Goal: Task Accomplishment & Management: Complete application form

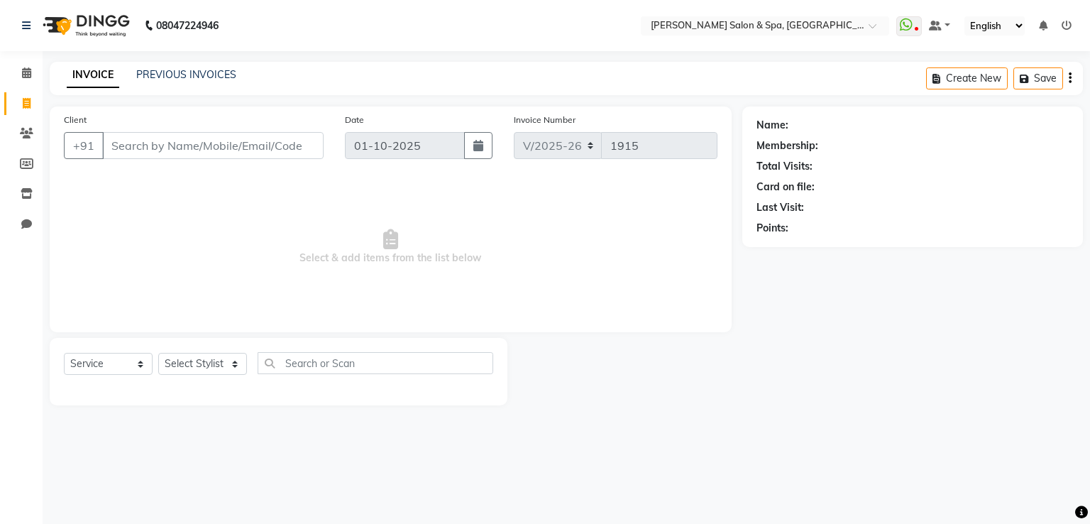
select select "67"
select select "service"
type input "7288847297"
click at [268, 143] on span "Add Client" at bounding box center [287, 145] width 56 height 14
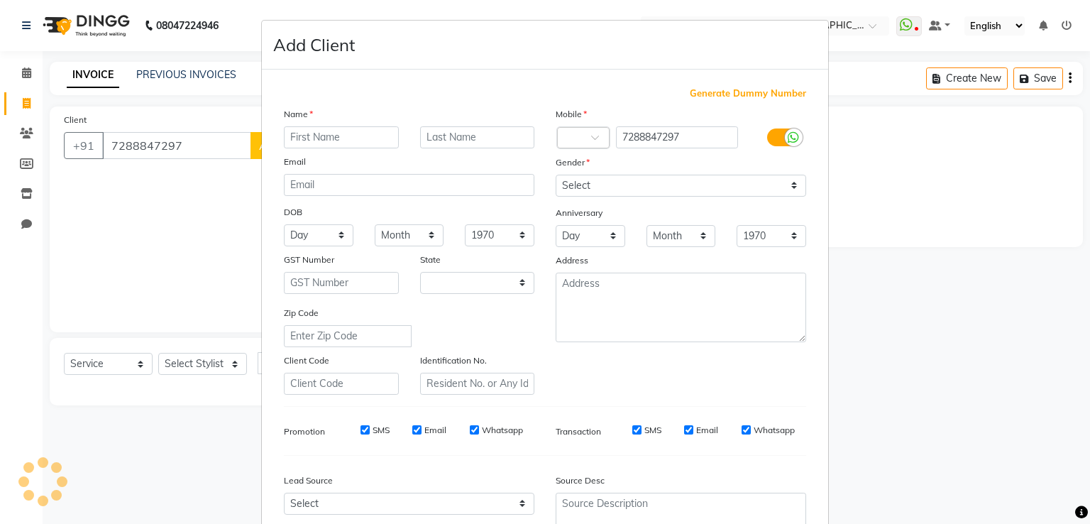
select select "36"
type input "divya"
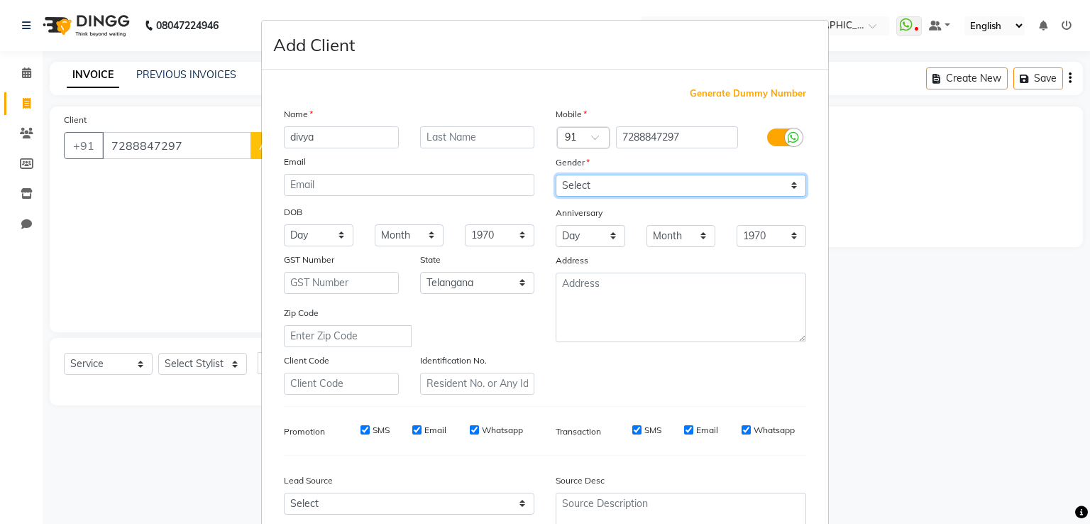
click at [628, 182] on select "Select [DEMOGRAPHIC_DATA] [DEMOGRAPHIC_DATA] Other Prefer Not To Say" at bounding box center [681, 186] width 251 height 22
select select "[DEMOGRAPHIC_DATA]"
click at [556, 175] on select "Select [DEMOGRAPHIC_DATA] [DEMOGRAPHIC_DATA] Other Prefer Not To Say" at bounding box center [681, 186] width 251 height 22
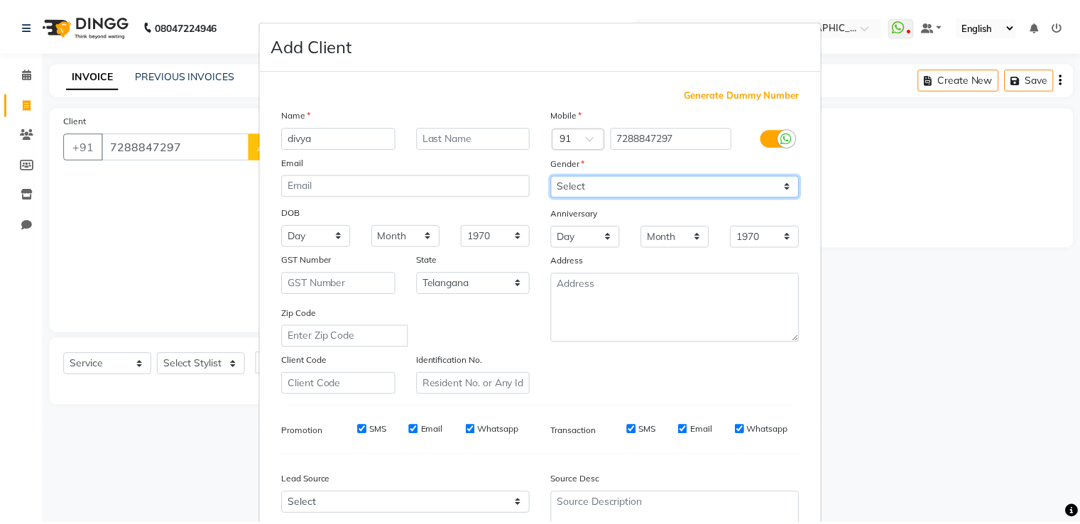
scroll to position [138, 0]
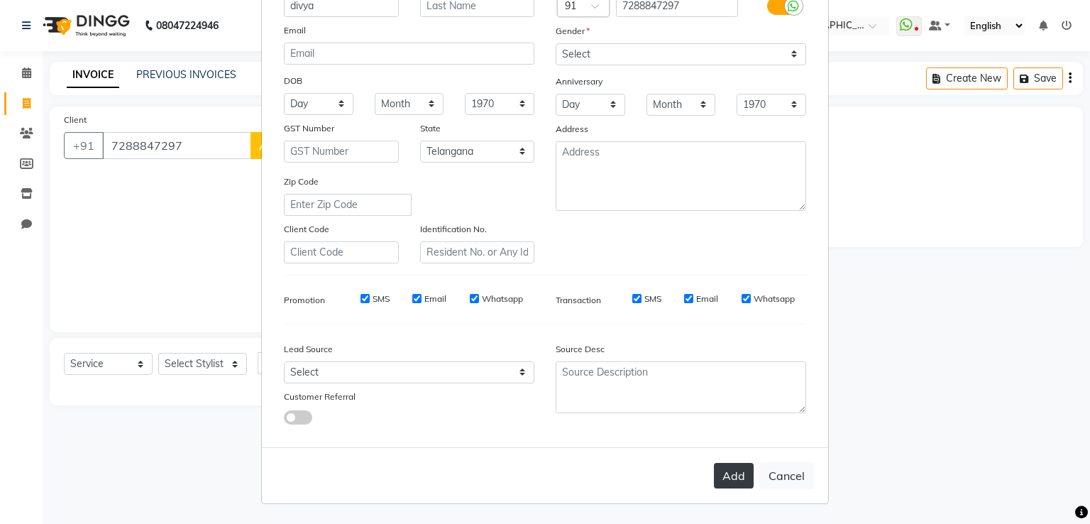
click at [727, 483] on button "Add" at bounding box center [734, 476] width 40 height 26
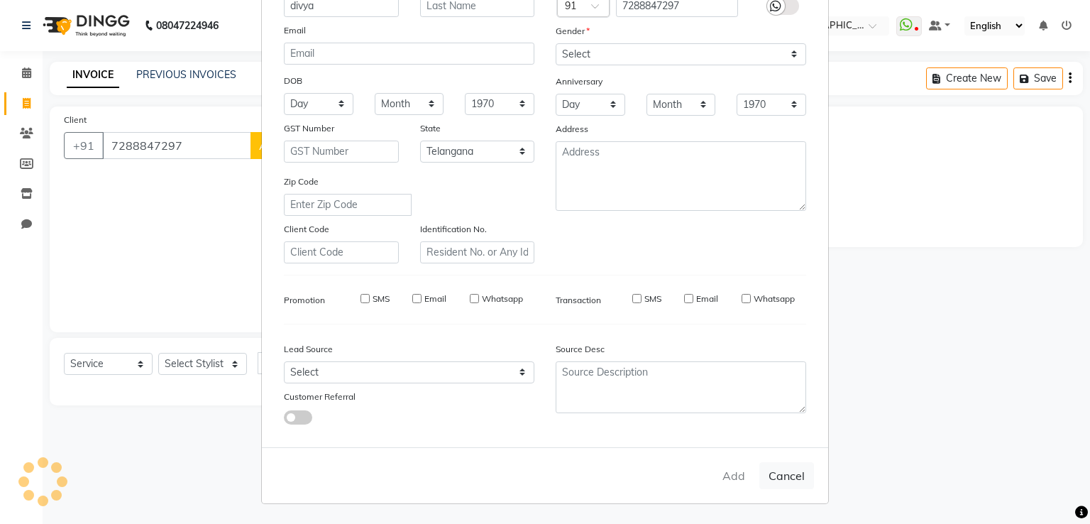
select select
select select "null"
select select
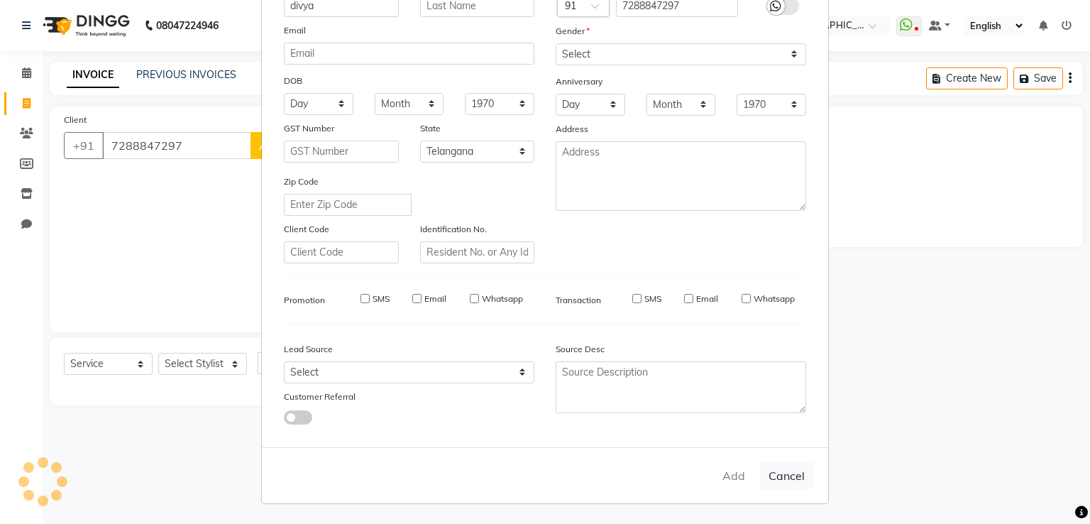
select select
checkbox input "false"
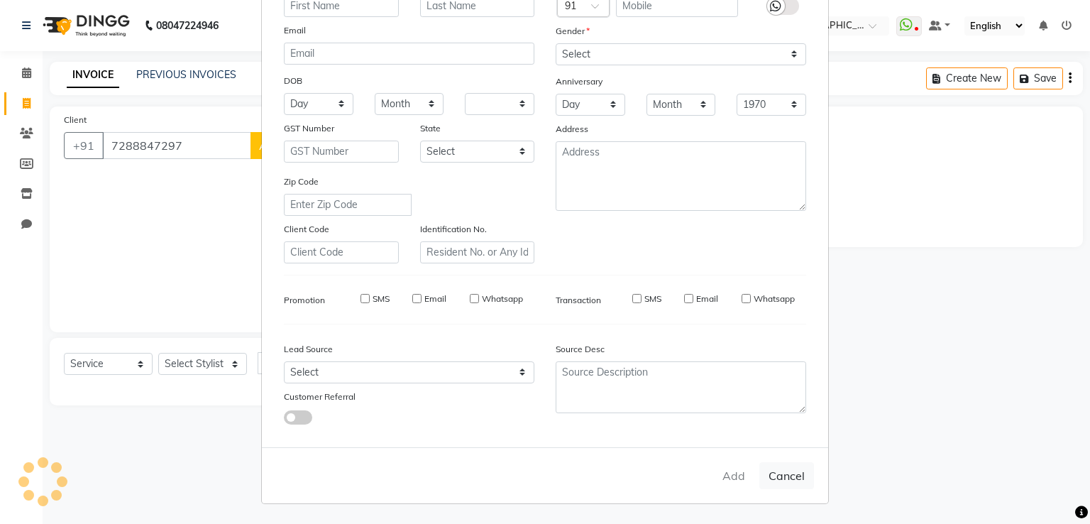
checkbox input "false"
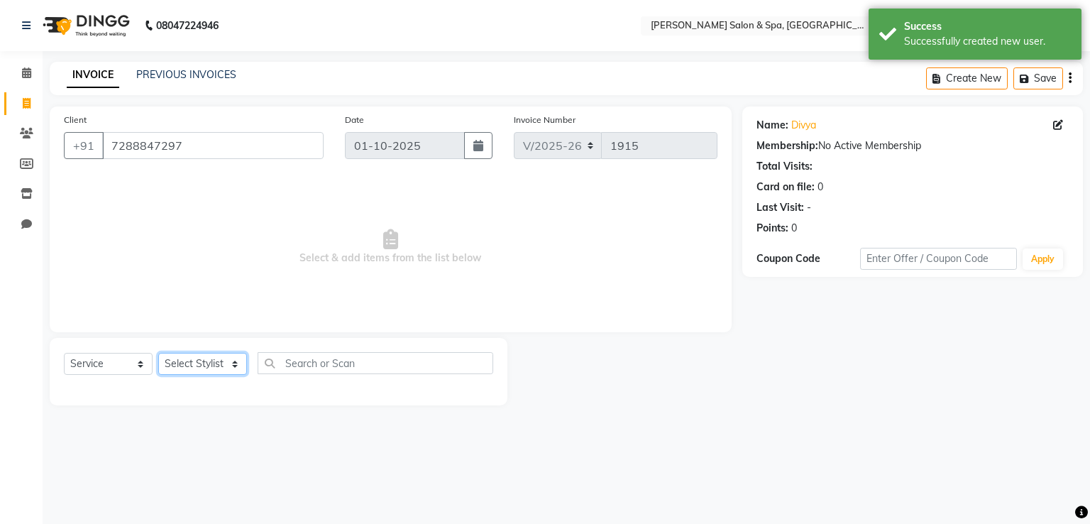
click at [191, 362] on select "Select Stylist Asma Deepa Receptionist [PERSON_NAME]" at bounding box center [202, 364] width 89 height 22
select select "2482"
click at [158, 353] on select "Select Stylist Asma Deepa Receptionist [PERSON_NAME]" at bounding box center [202, 364] width 89 height 22
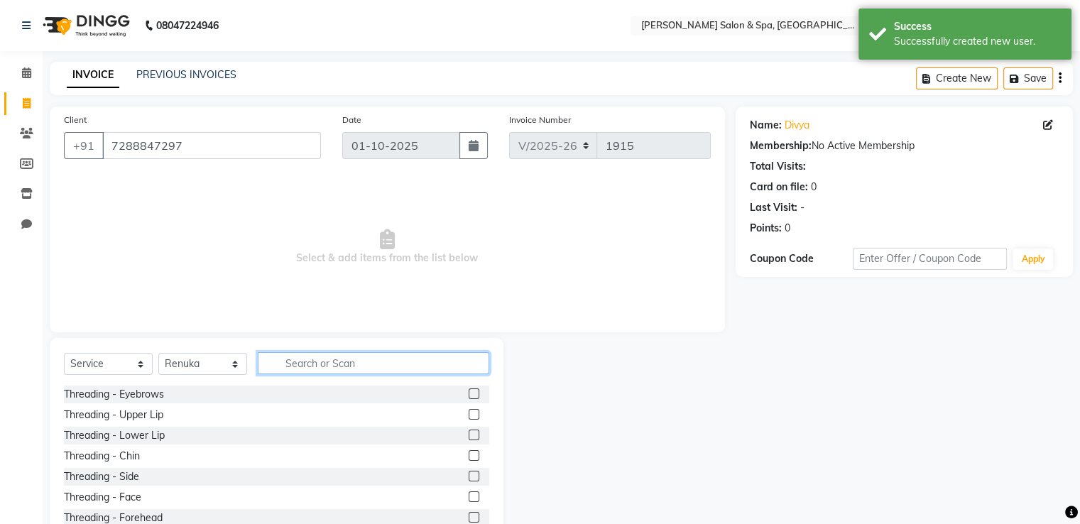
click at [356, 358] on input "text" at bounding box center [373, 363] width 231 height 22
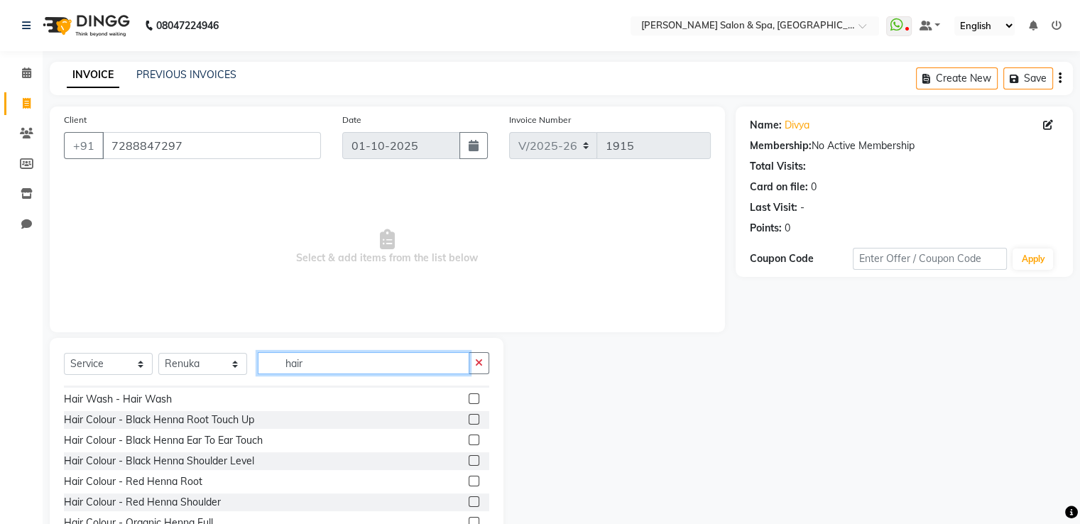
scroll to position [264, 0]
type input "hair"
click at [468, 396] on div at bounding box center [478, 398] width 21 height 18
click at [468, 399] on label at bounding box center [473, 397] width 11 height 11
click at [468, 399] on input "checkbox" at bounding box center [472, 397] width 9 height 9
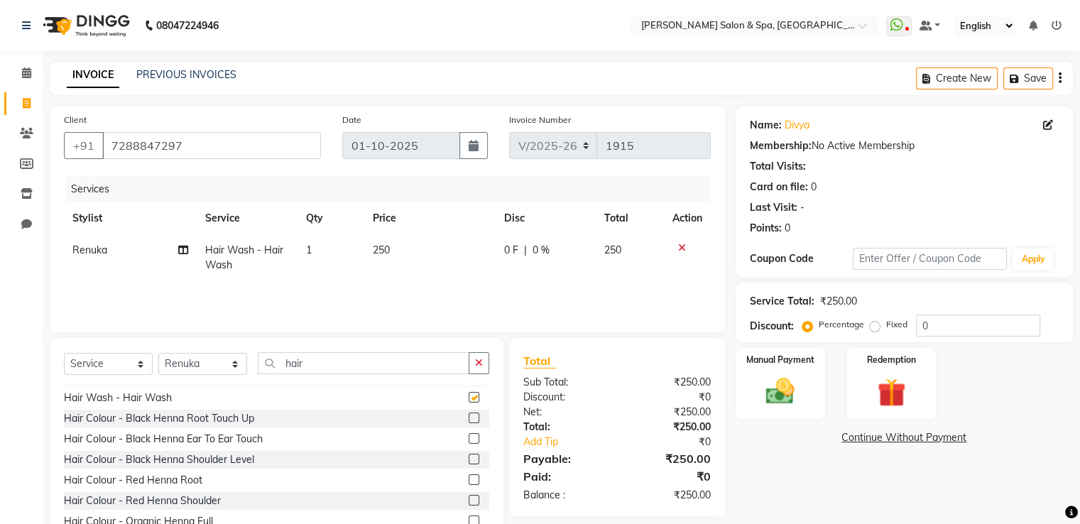
checkbox input "false"
click at [201, 370] on select "Select Stylist Asma Deepa Receptionist [PERSON_NAME]" at bounding box center [202, 364] width 89 height 22
select select "2479"
click at [158, 353] on select "Select Stylist Asma Deepa Receptionist [PERSON_NAME]" at bounding box center [202, 364] width 89 height 22
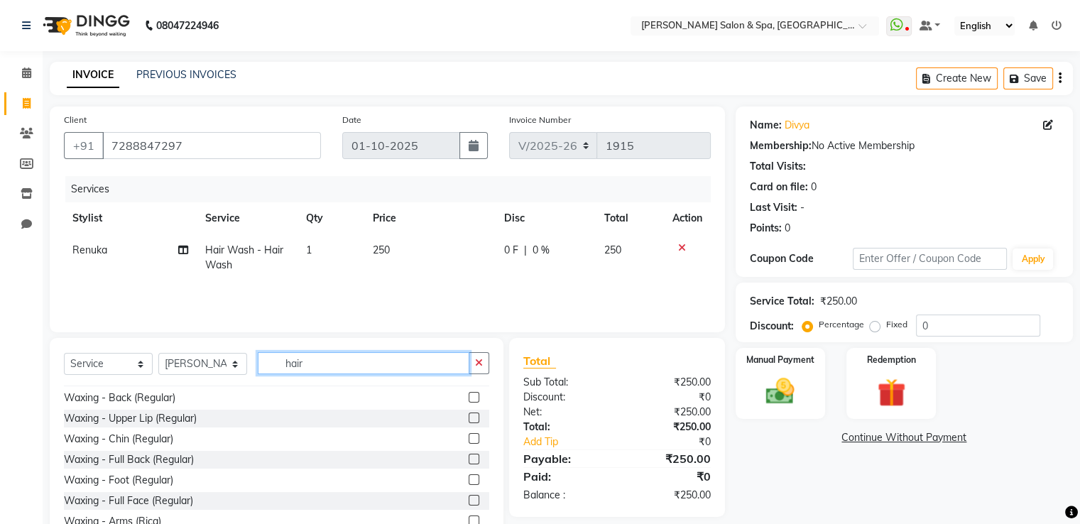
click at [332, 365] on input "hair" at bounding box center [364, 363] width 212 height 22
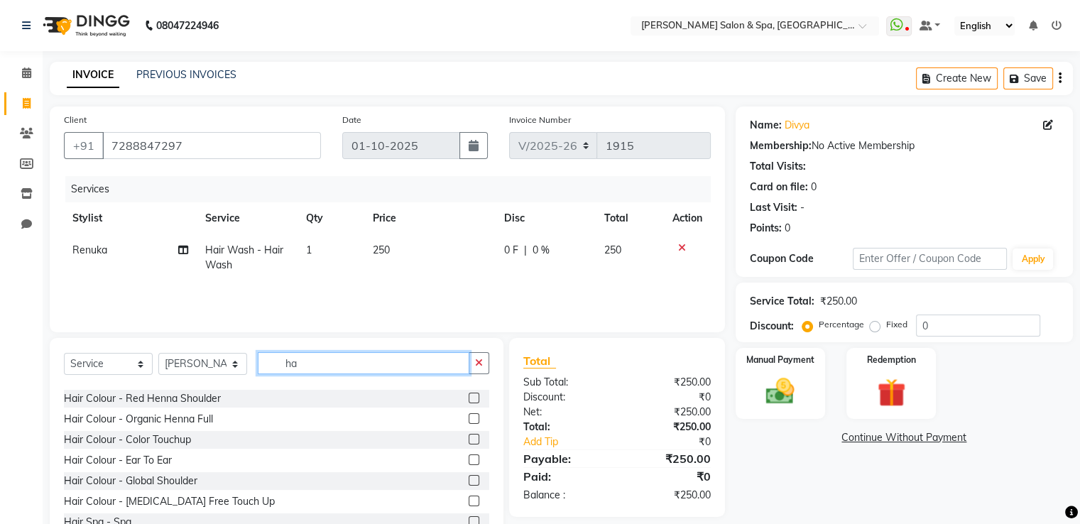
type input "h"
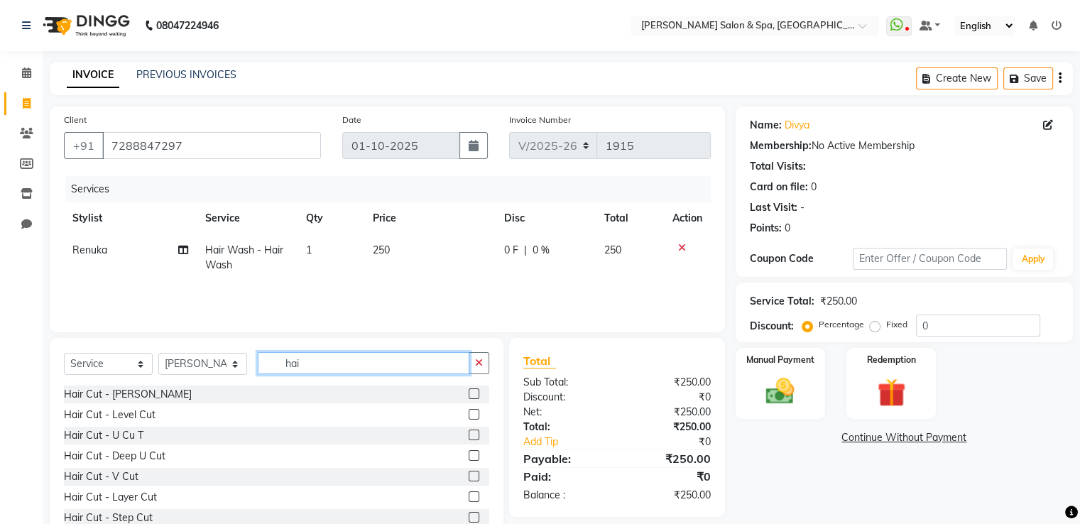
type input "hair"
click at [468, 410] on label at bounding box center [473, 414] width 11 height 11
click at [468, 410] on input "checkbox" at bounding box center [472, 414] width 9 height 9
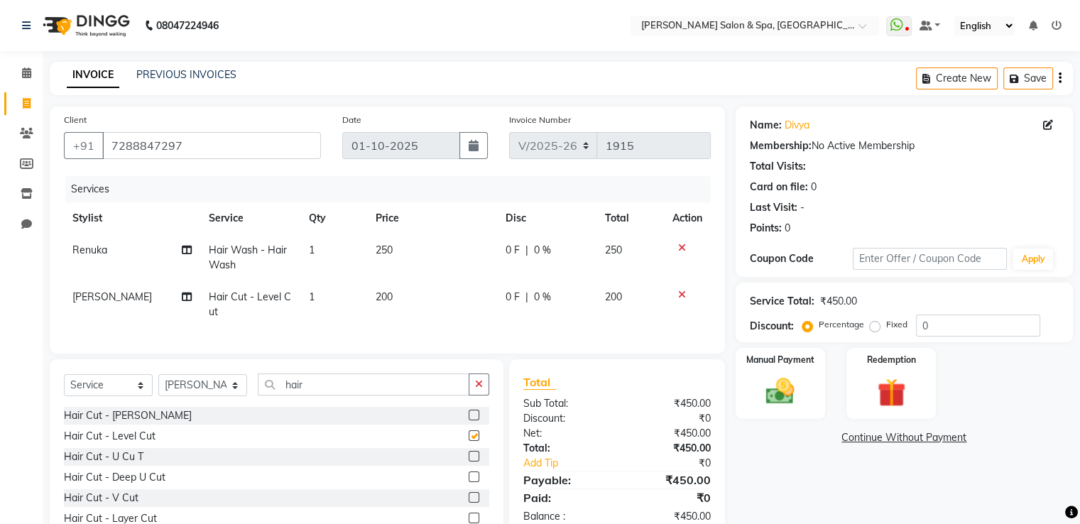
checkbox input "false"
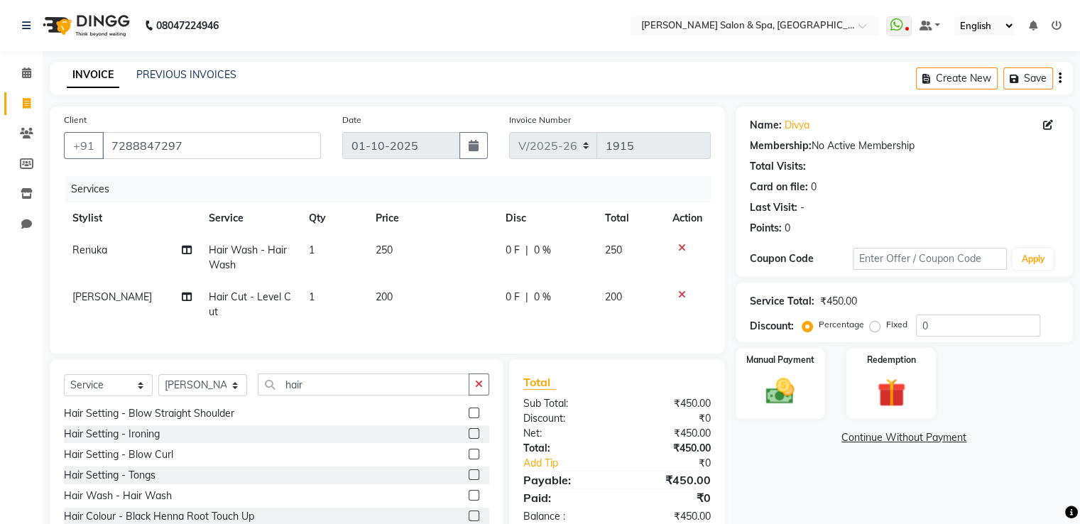
scroll to position [187, 0]
click at [468, 500] on label at bounding box center [473, 495] width 11 height 11
click at [468, 500] on input "checkbox" at bounding box center [472, 495] width 9 height 9
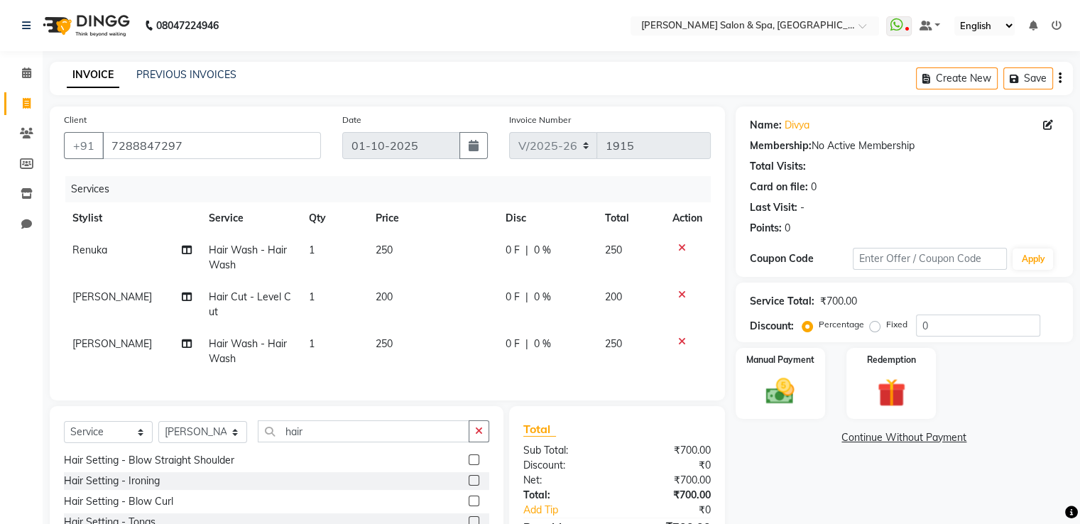
checkbox input "false"
click at [385, 304] on td "200" at bounding box center [432, 304] width 130 height 47
select select "2479"
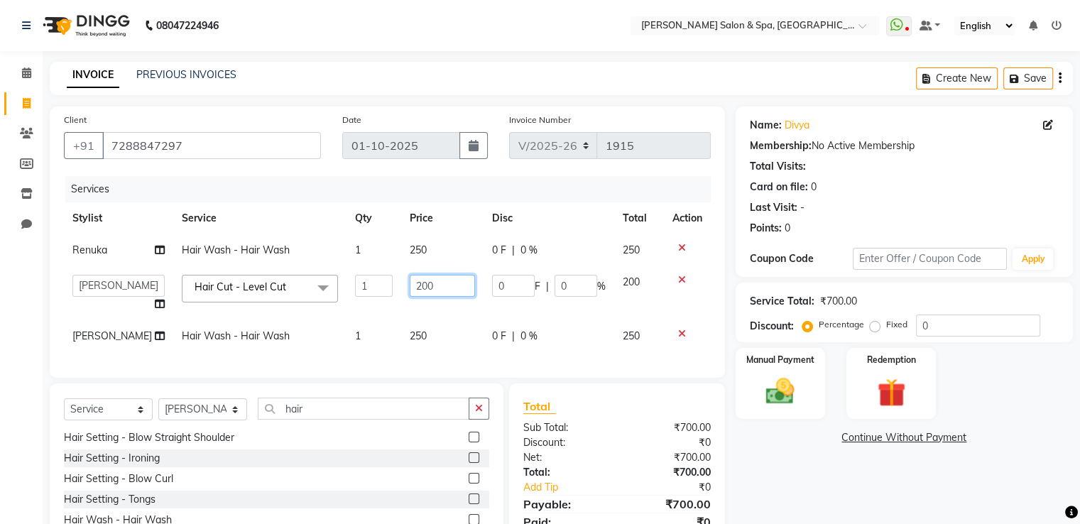
click at [418, 289] on input "200" at bounding box center [442, 286] width 65 height 22
type input "250"
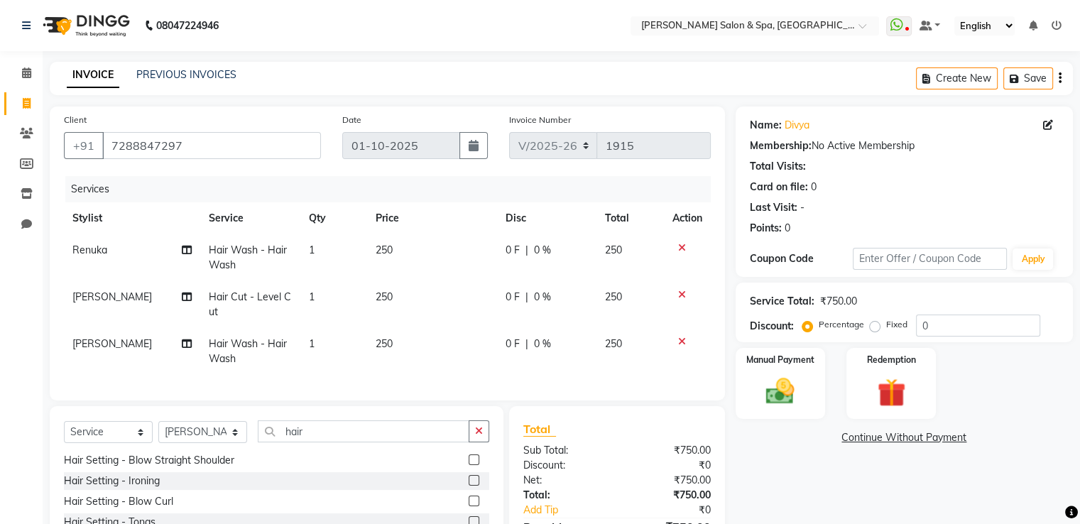
click at [449, 309] on td "250" at bounding box center [432, 304] width 130 height 47
select select "2479"
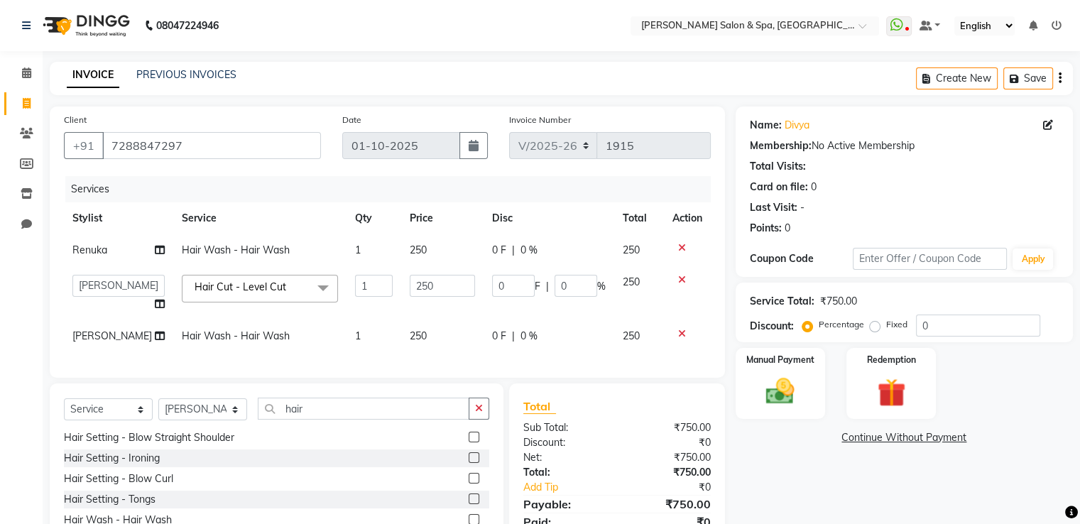
scroll to position [102, 0]
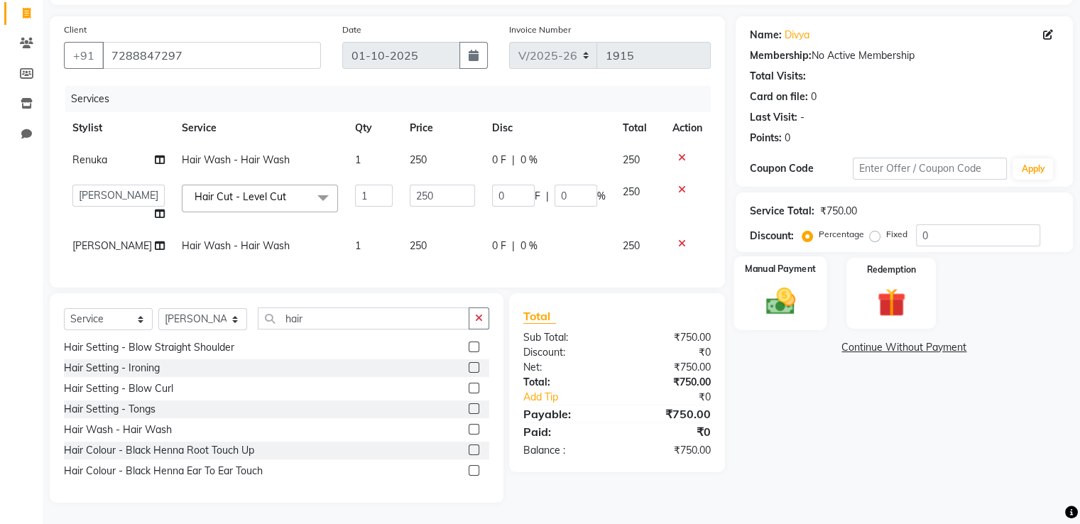
click at [776, 269] on div "Manual Payment" at bounding box center [779, 292] width 93 height 73
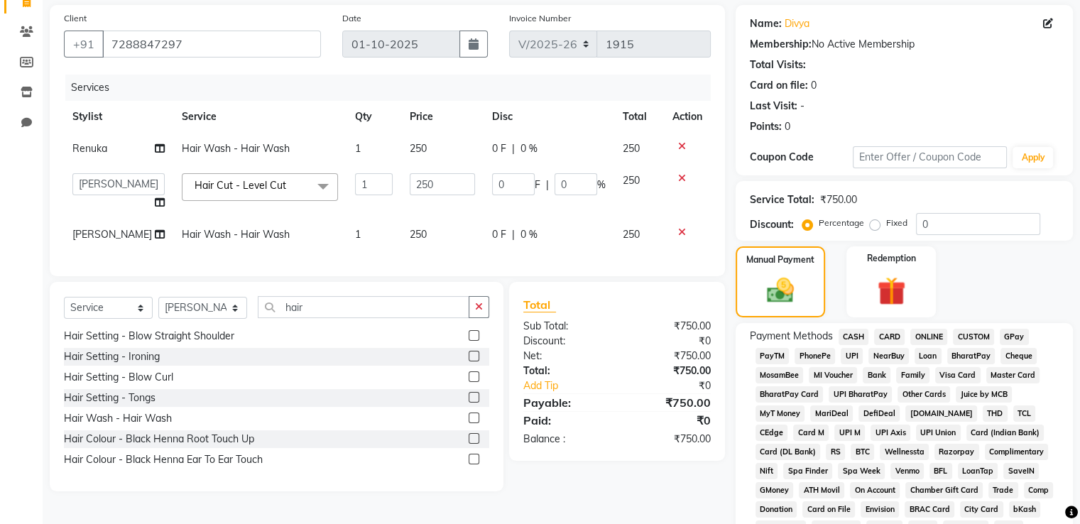
click at [1008, 340] on span "GPay" at bounding box center [1013, 337] width 29 height 16
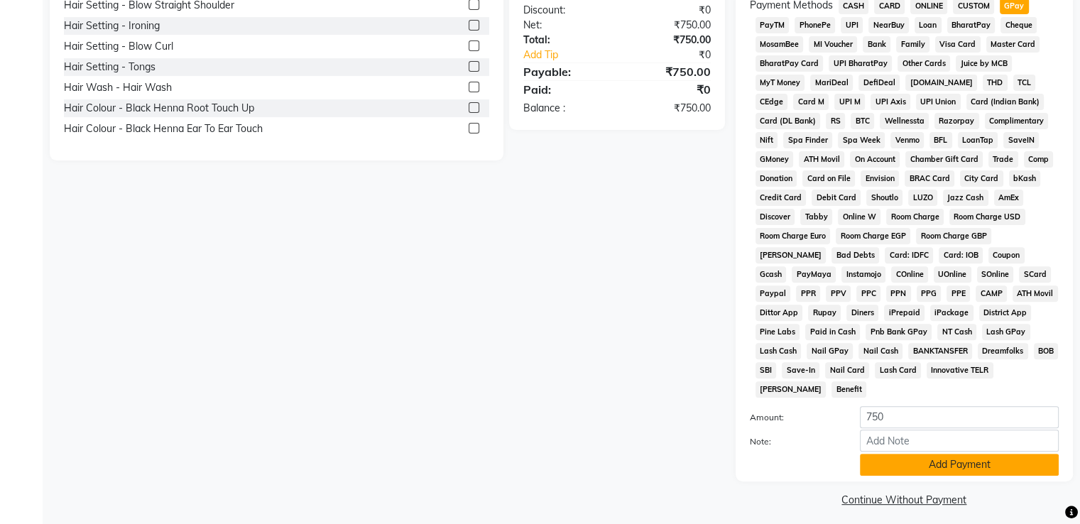
click at [978, 456] on button "Add Payment" at bounding box center [959, 465] width 199 height 22
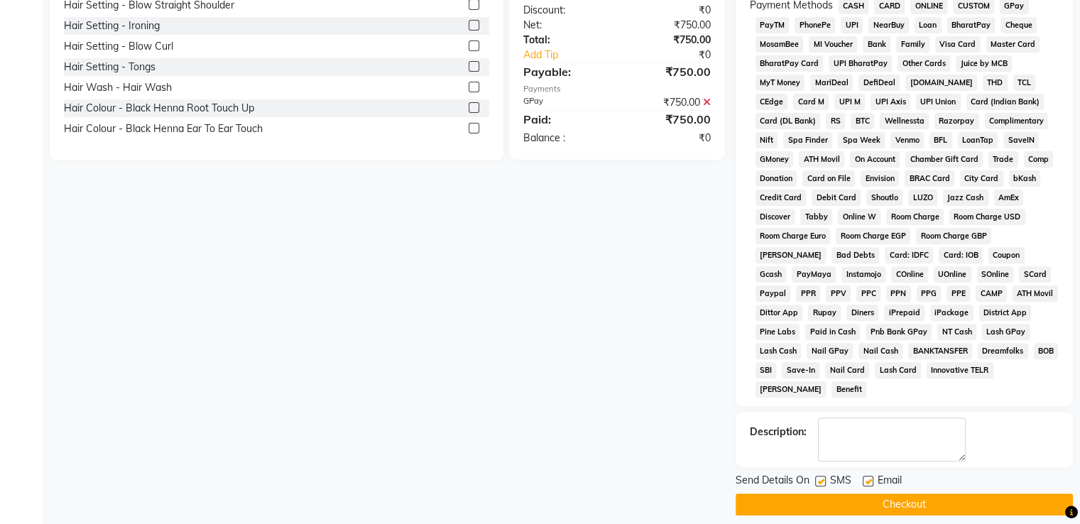
click at [963, 493] on button "Checkout" at bounding box center [903, 504] width 337 height 22
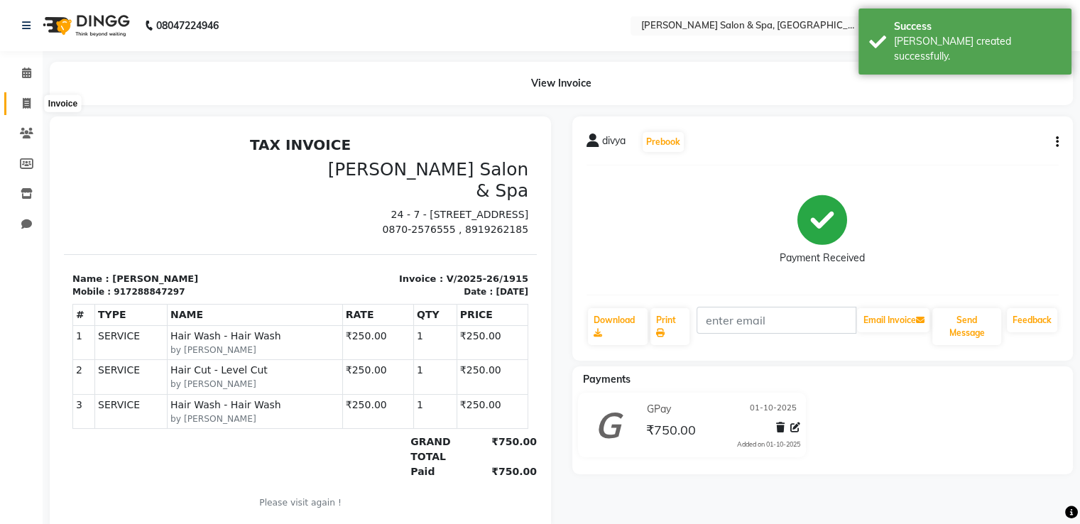
click at [31, 103] on span at bounding box center [26, 104] width 25 height 16
select select "service"
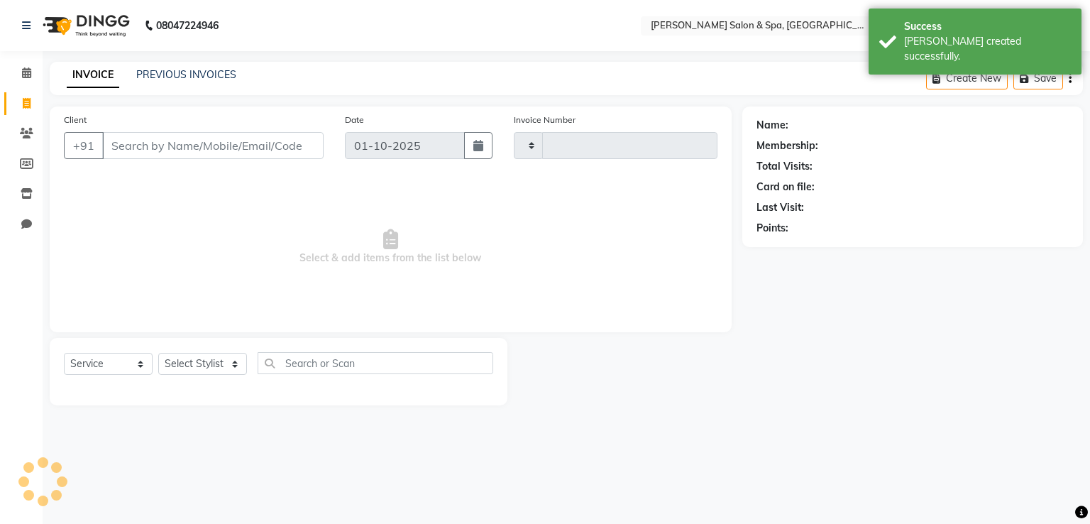
type input "1916"
select select "67"
drag, startPoint x: 213, startPoint y: 363, endPoint x: 200, endPoint y: 248, distance: 115.0
click at [200, 248] on div "Client +91 Date [DATE] Invoice Number V/2025 V/[PHONE_NUMBER] Select & add item…" at bounding box center [390, 255] width 703 height 299
select select "91462"
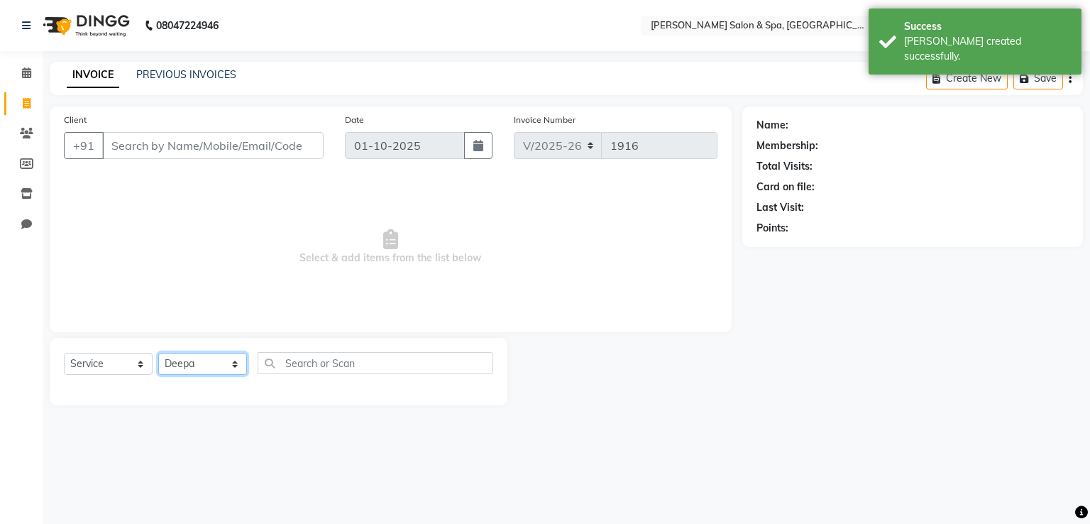
click at [158, 353] on select "Select Stylist Asma Deepa Receptionist [PERSON_NAME]" at bounding box center [202, 364] width 89 height 22
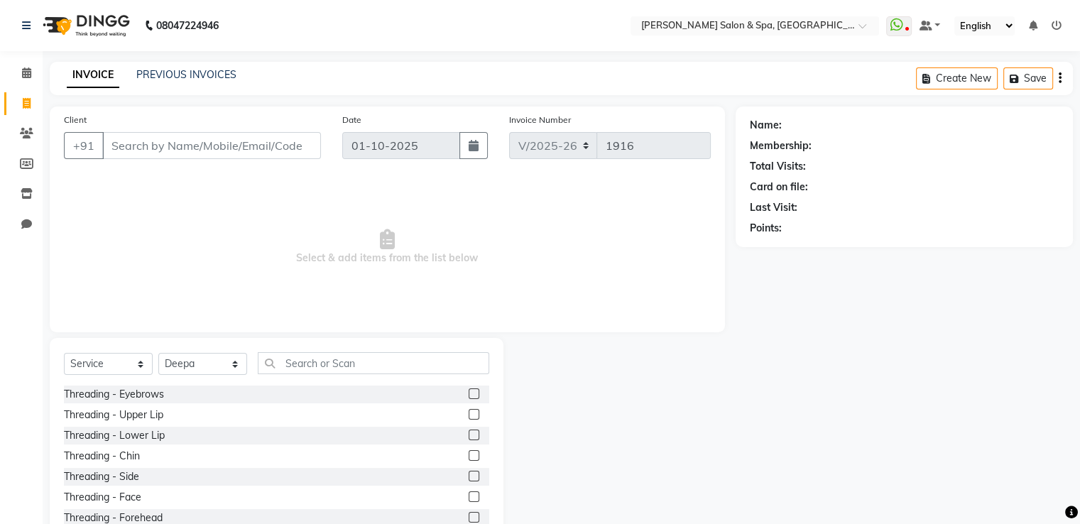
click at [468, 395] on label at bounding box center [473, 393] width 11 height 11
click at [468, 395] on input "checkbox" at bounding box center [472, 394] width 9 height 9
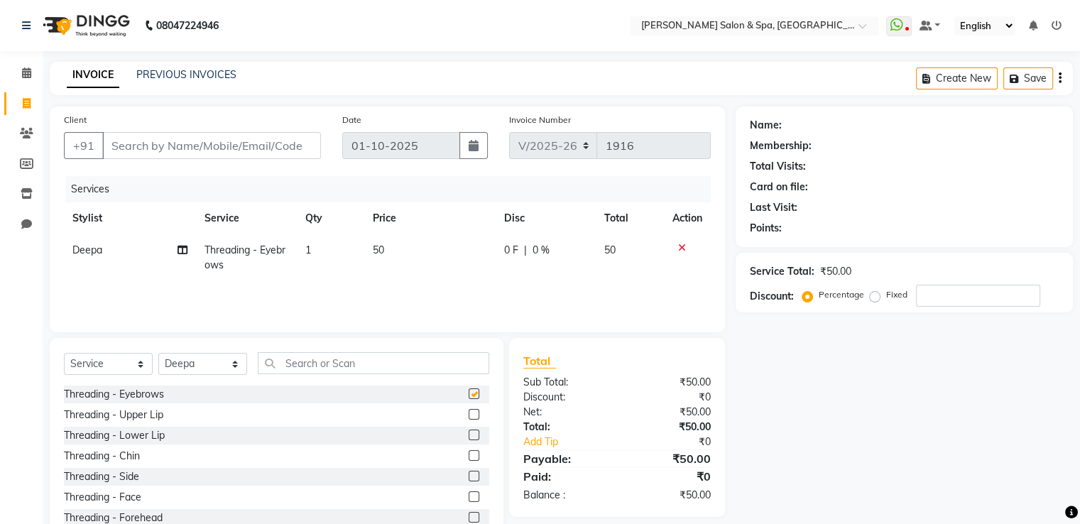
checkbox input "false"
click at [468, 516] on label at bounding box center [473, 517] width 11 height 11
click at [468, 516] on input "checkbox" at bounding box center [472, 517] width 9 height 9
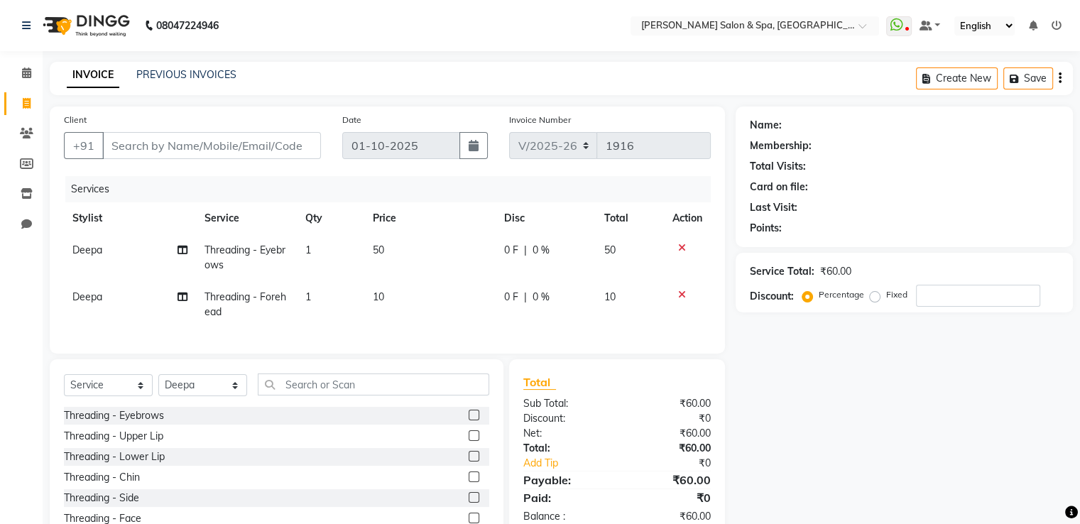
checkbox input "false"
click at [208, 396] on select "Select Stylist Asma Deepa Receptionist [PERSON_NAME]" at bounding box center [202, 385] width 89 height 22
select select "91891"
click at [158, 386] on select "Select Stylist Asma Deepa Receptionist [PERSON_NAME]" at bounding box center [202, 385] width 89 height 22
click at [324, 395] on input "text" at bounding box center [373, 384] width 231 height 22
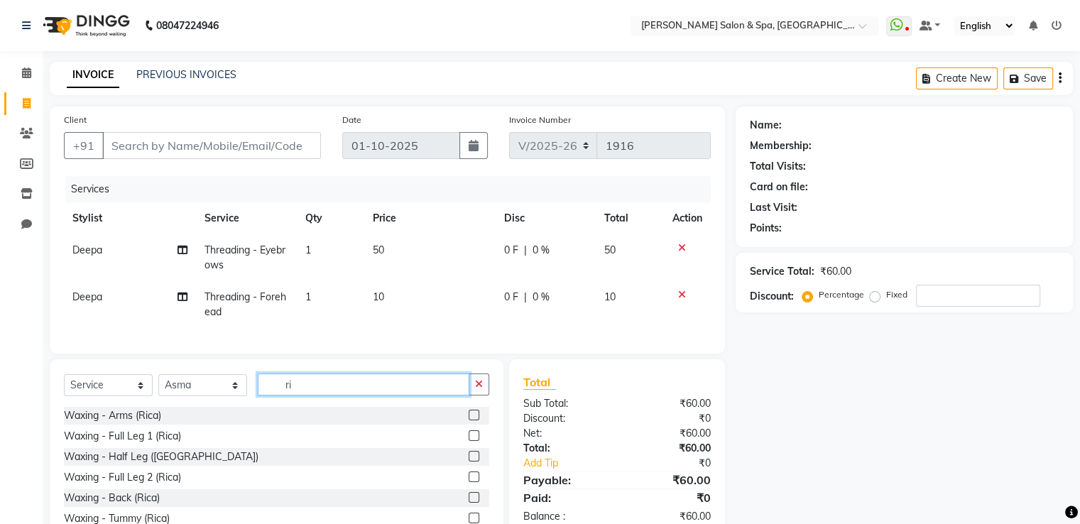
type input "ri"
click at [468, 482] on label at bounding box center [473, 476] width 11 height 11
click at [468, 482] on input "checkbox" at bounding box center [472, 477] width 9 height 9
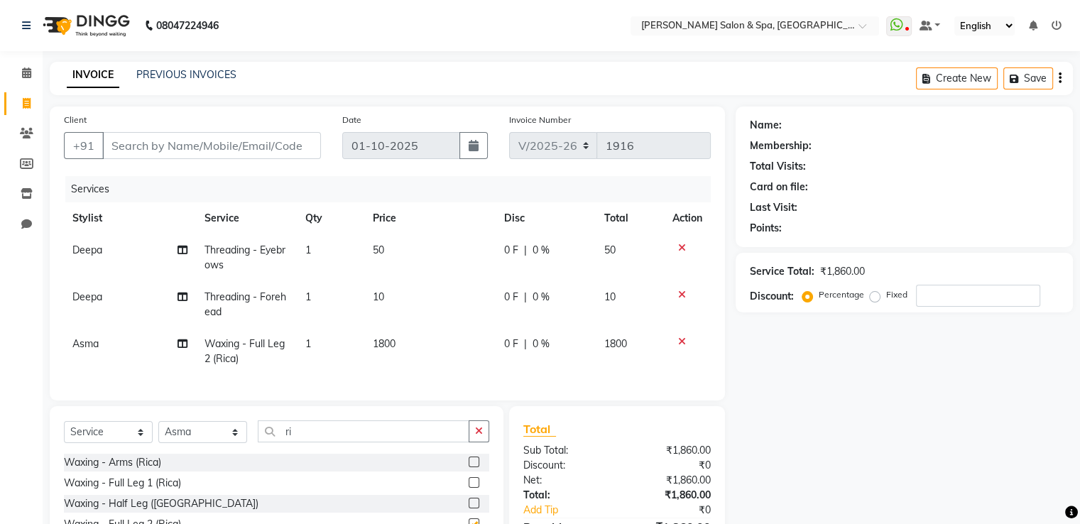
checkbox input "false"
click at [194, 443] on select "Select Stylist Asma Deepa Receptionist [PERSON_NAME]" at bounding box center [202, 432] width 89 height 22
select select "91462"
click at [158, 433] on select "Select Stylist Asma Deepa Receptionist [PERSON_NAME]" at bounding box center [202, 432] width 89 height 22
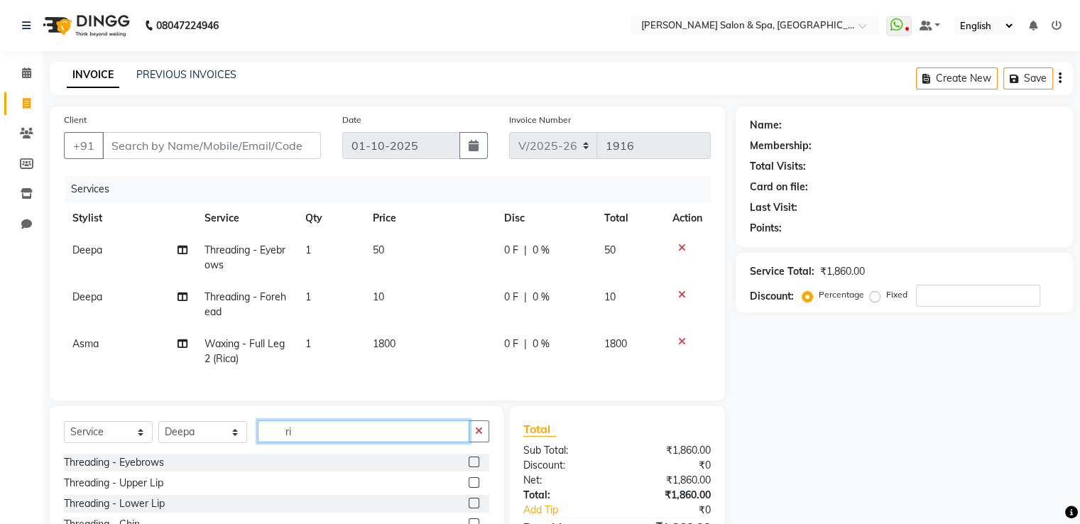
click at [360, 442] on input "ri" at bounding box center [364, 431] width 212 height 22
type input "r"
type input "ri"
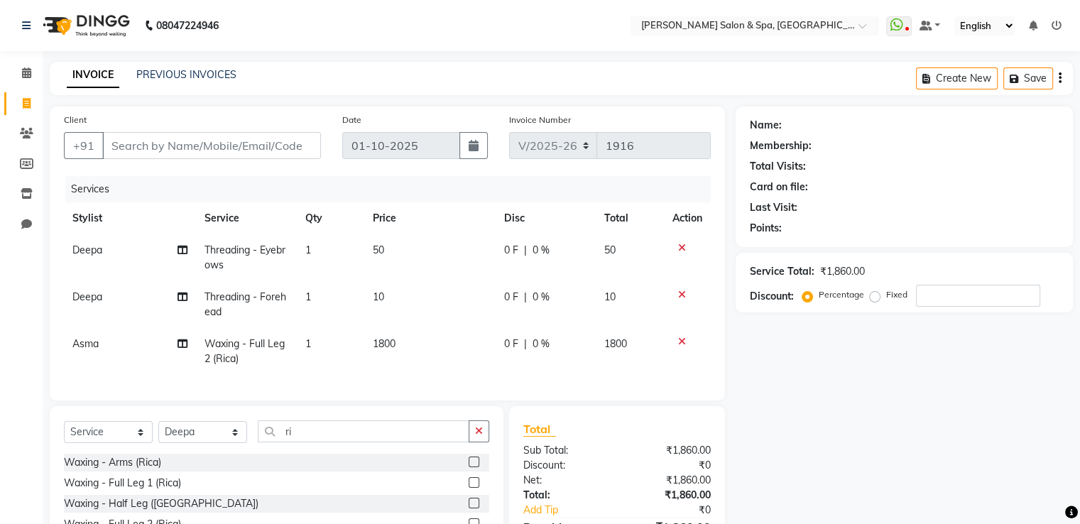
click at [468, 467] on label at bounding box center [473, 461] width 11 height 11
click at [468, 467] on input "checkbox" at bounding box center [472, 462] width 9 height 9
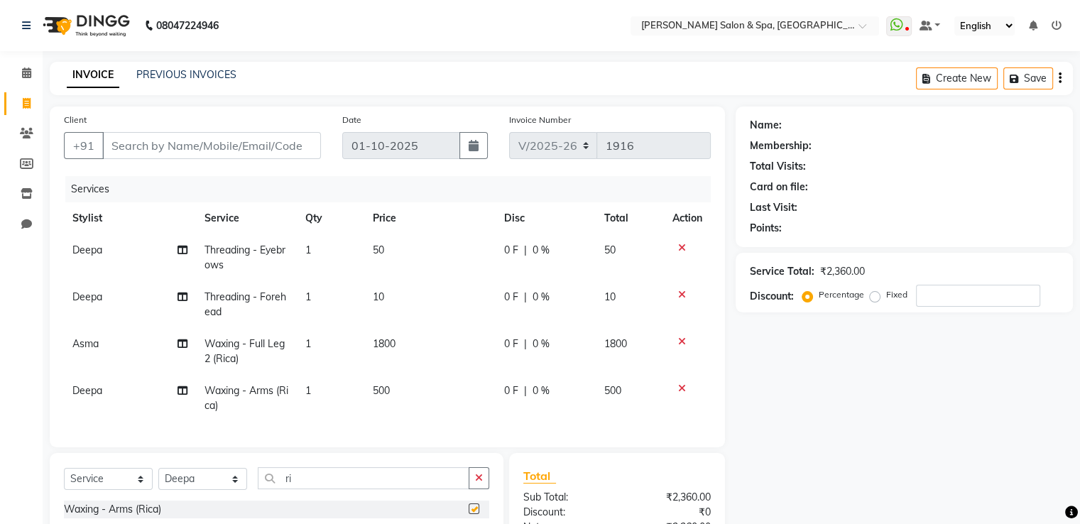
checkbox input "false"
click at [398, 353] on td "1800" at bounding box center [429, 351] width 131 height 47
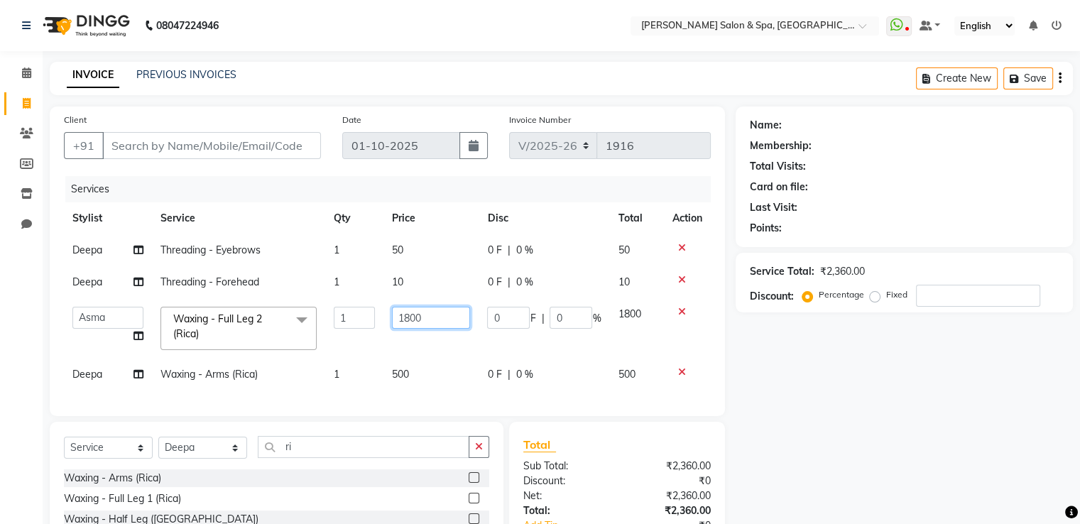
click at [429, 310] on input "1800" at bounding box center [431, 318] width 78 height 22
type input "1500"
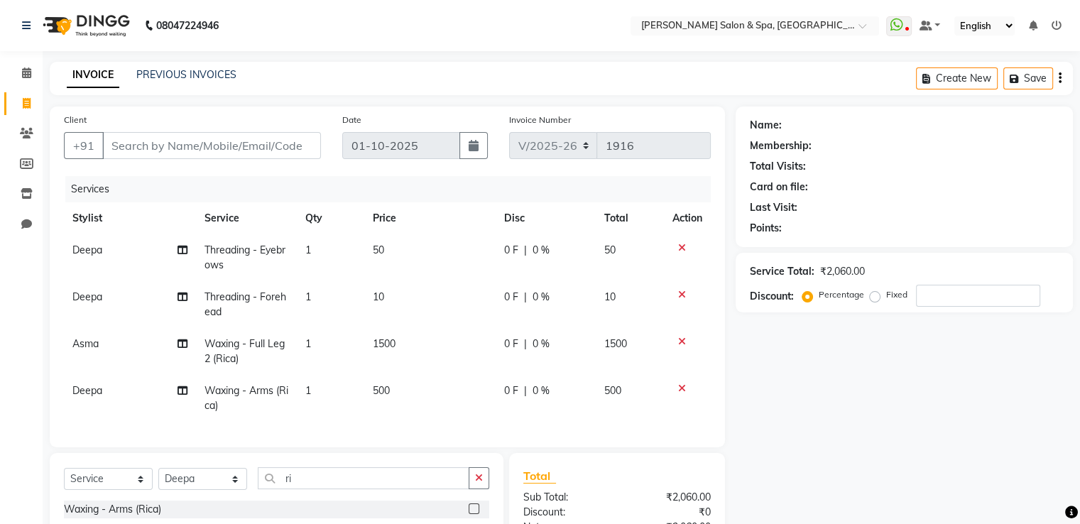
click at [442, 356] on td "1500" at bounding box center [429, 351] width 131 height 47
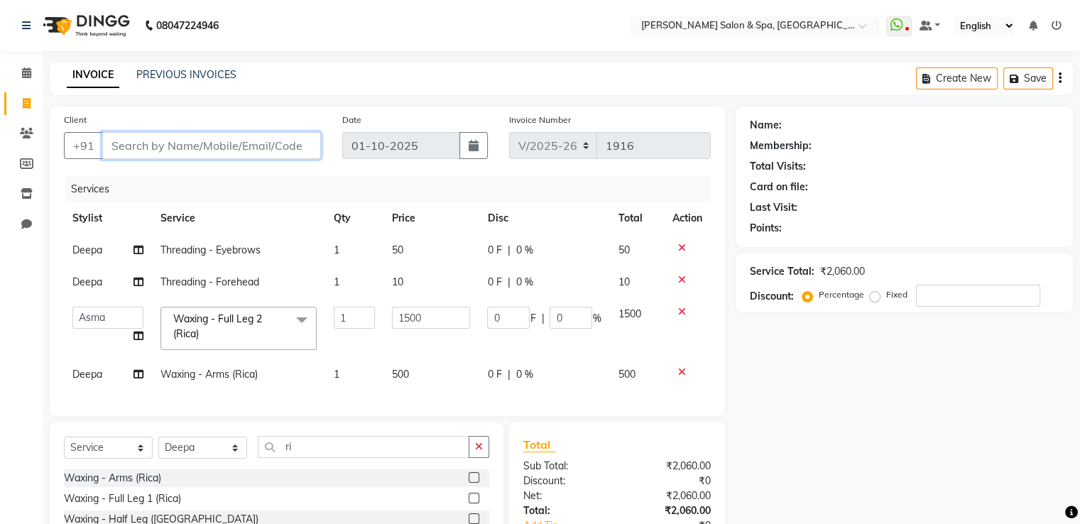
click at [239, 143] on input "Client" at bounding box center [211, 145] width 219 height 27
type input "9"
type input "0"
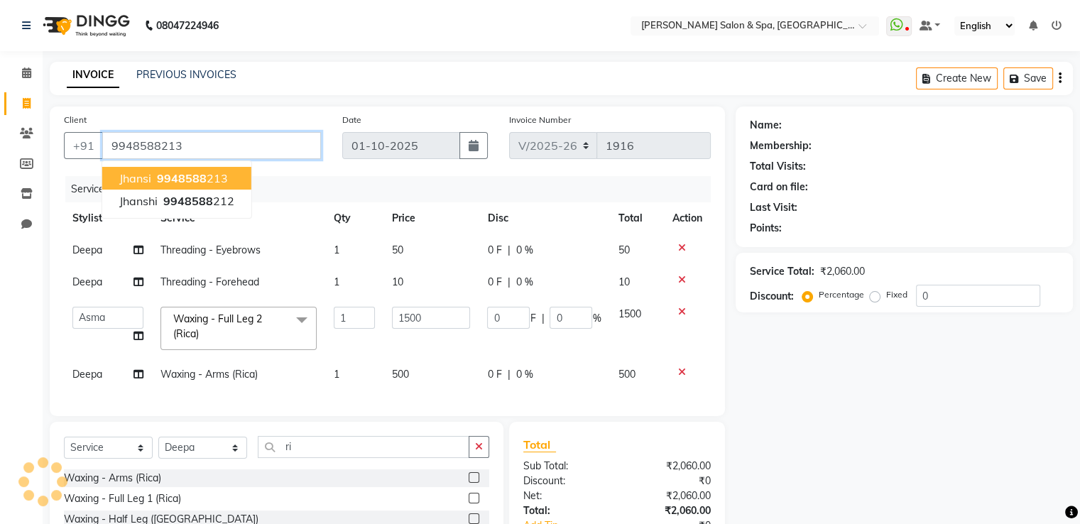
type input "9948588213"
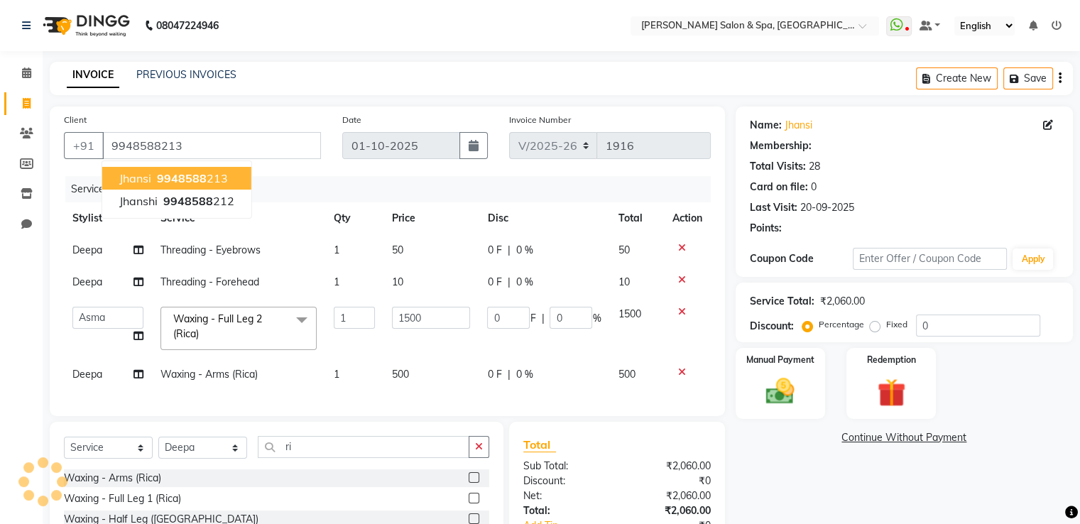
type input "300"
type input "20"
select select "1: Object"
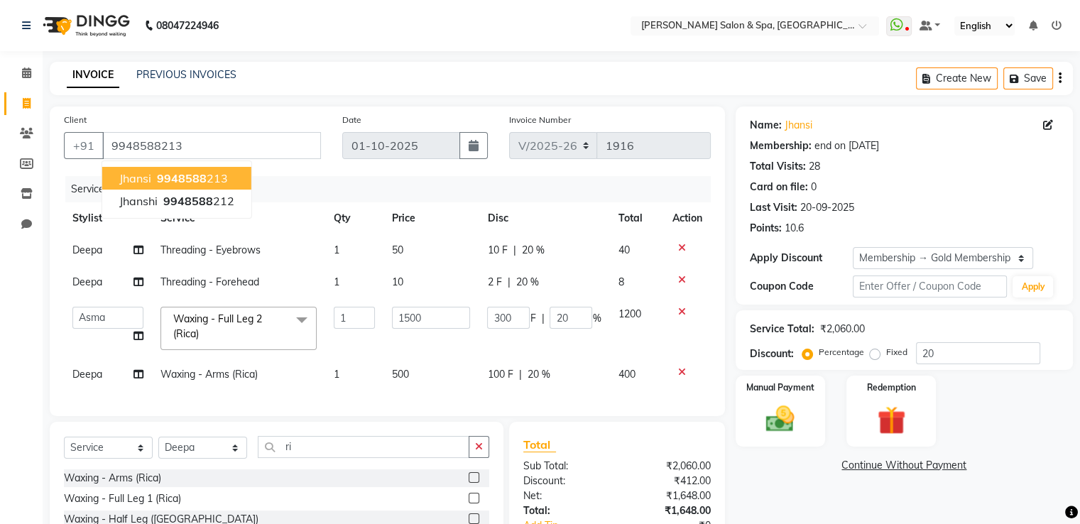
click at [232, 172] on button "jhansi 9948588 213" at bounding box center [176, 178] width 149 height 23
type input "0"
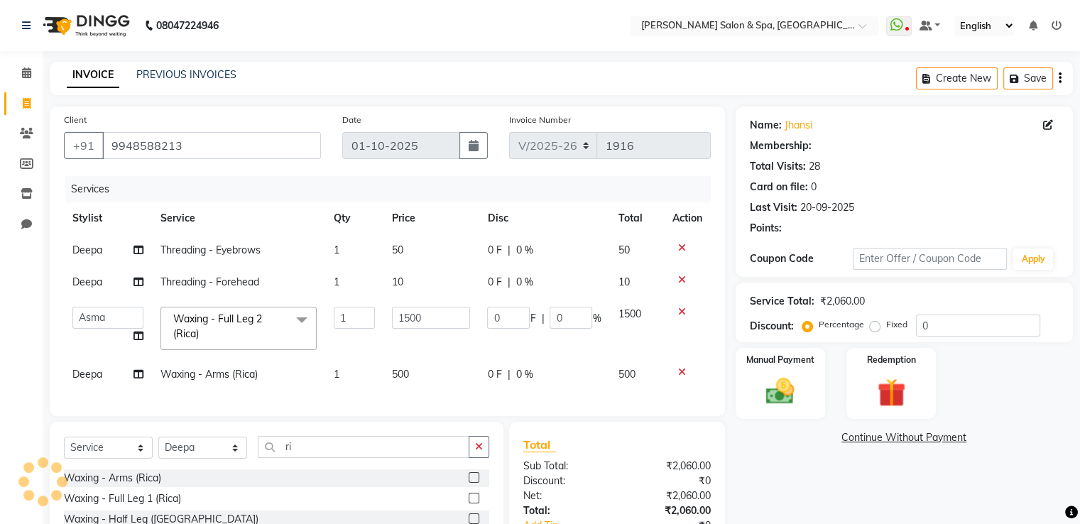
type input "300"
type input "20"
select select "1: Object"
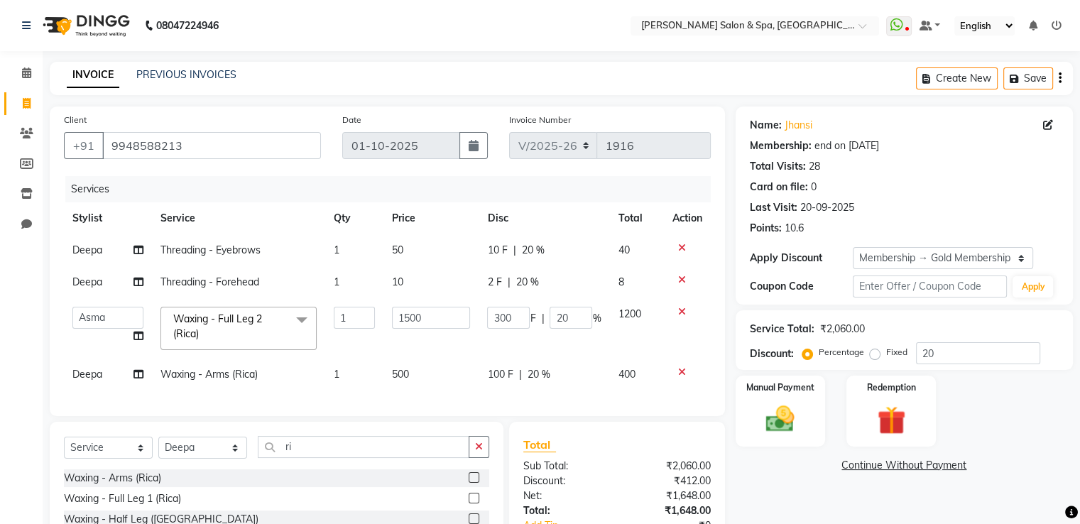
scroll to position [139, 0]
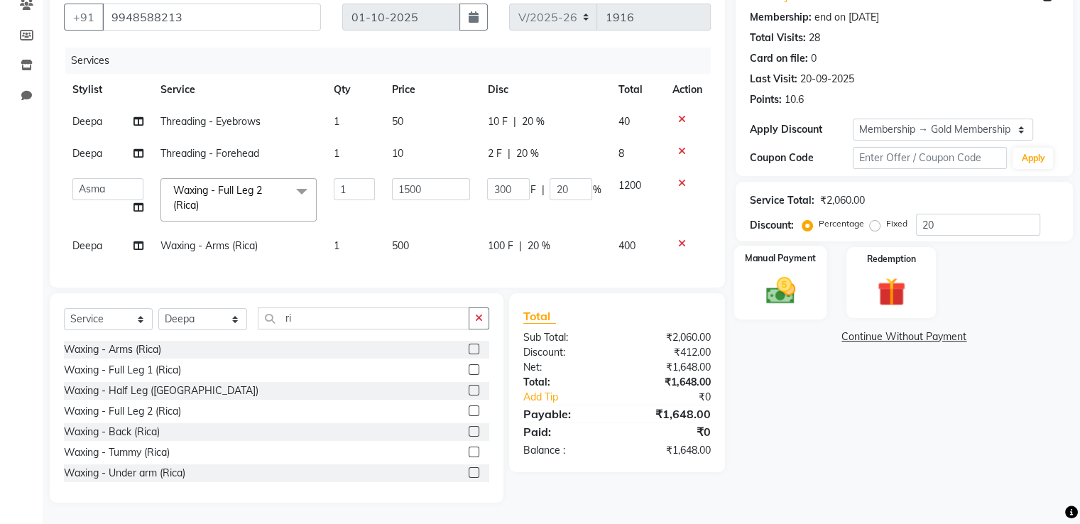
click at [782, 278] on img at bounding box center [780, 291] width 48 height 34
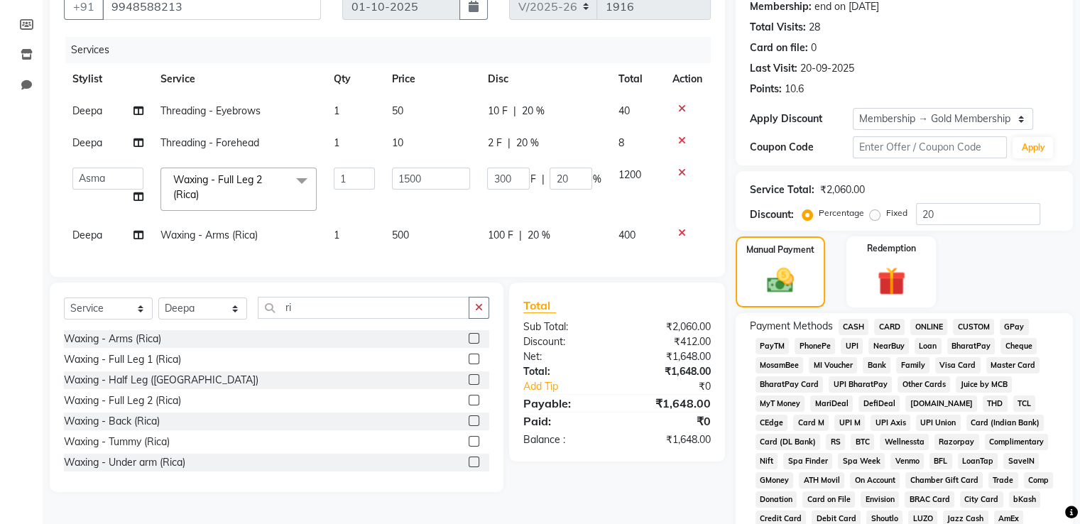
click at [1011, 327] on span "GPay" at bounding box center [1013, 327] width 29 height 16
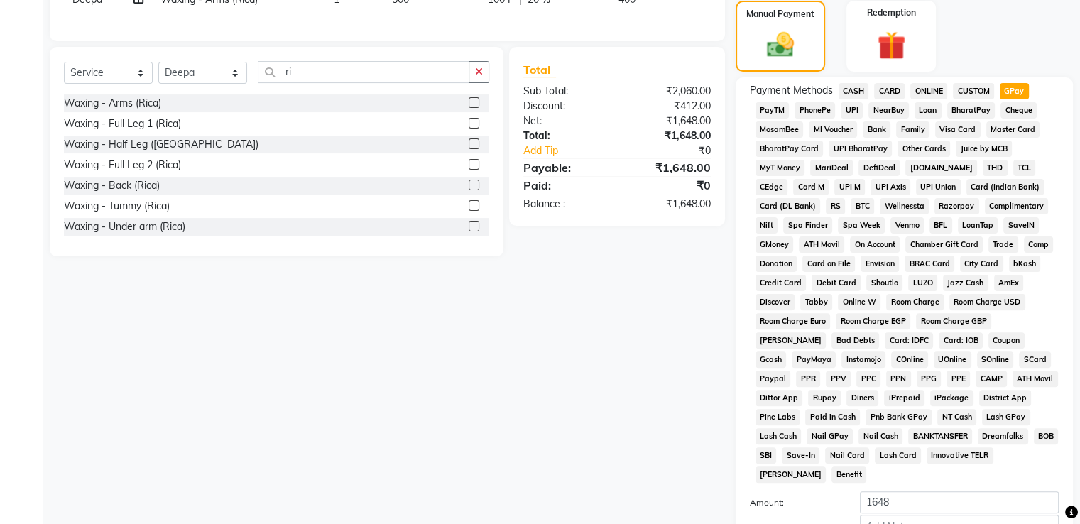
scroll to position [460, 0]
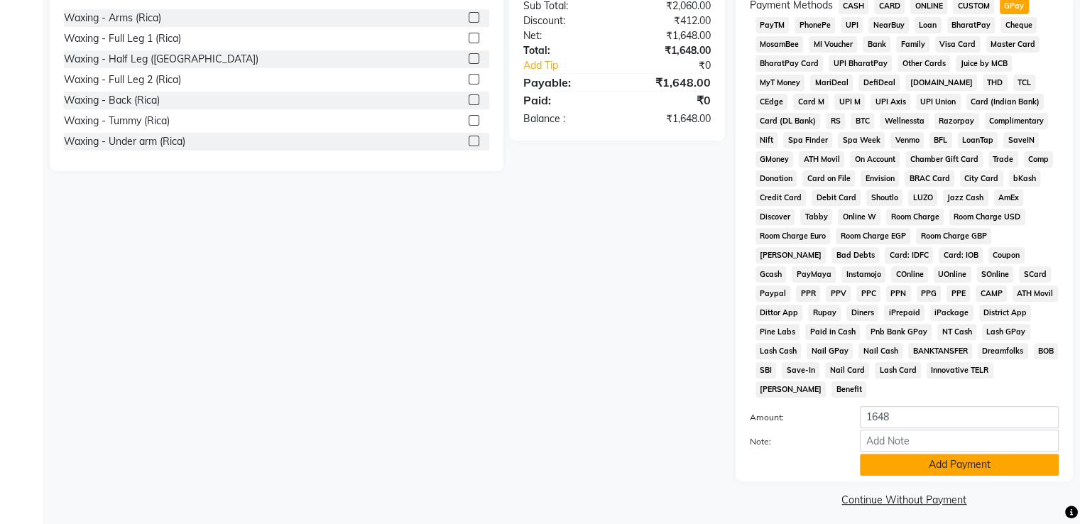
click at [1010, 454] on button "Add Payment" at bounding box center [959, 465] width 199 height 22
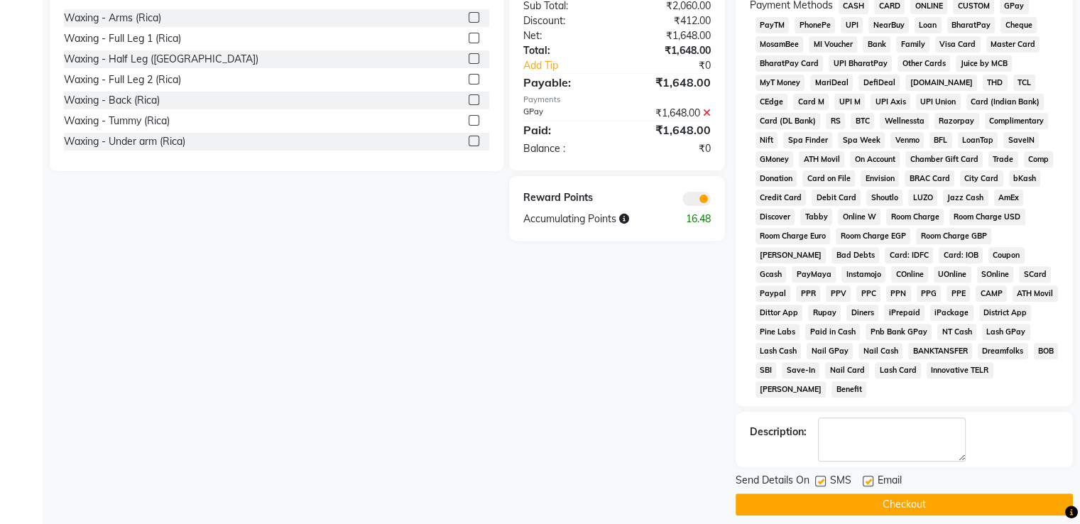
click at [999, 497] on button "Checkout" at bounding box center [903, 504] width 337 height 22
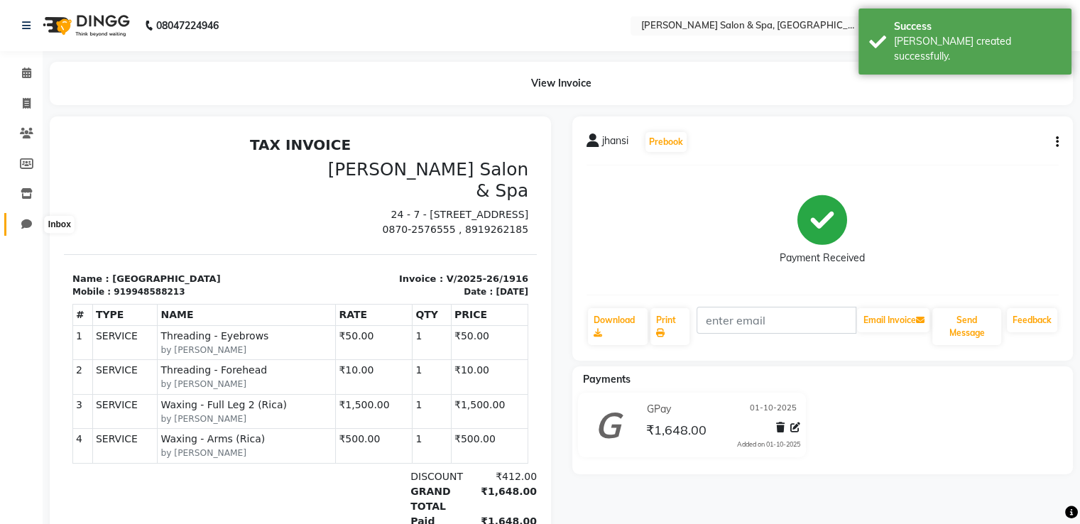
click at [27, 224] on icon at bounding box center [26, 224] width 11 height 11
select select "100"
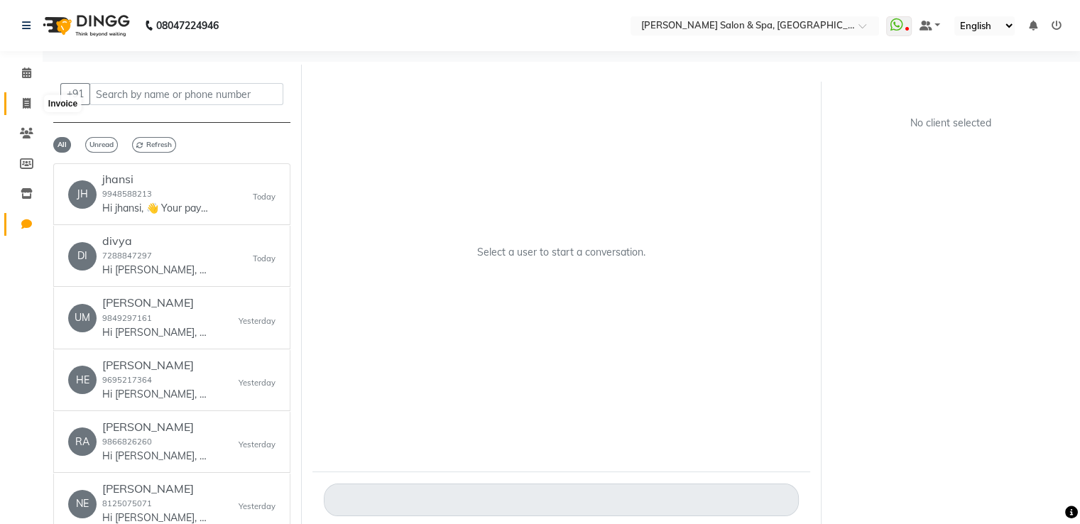
click at [21, 105] on span at bounding box center [26, 104] width 25 height 16
select select "service"
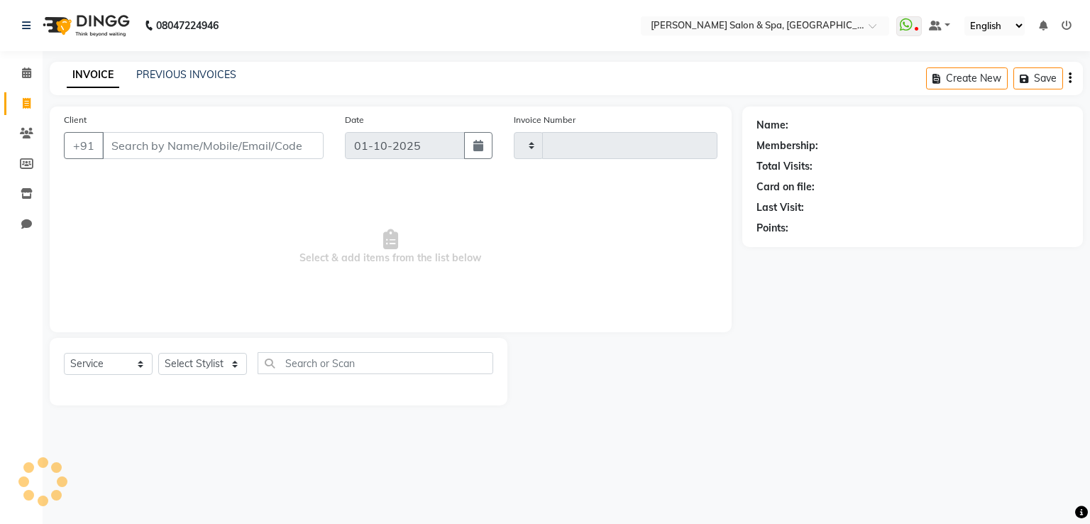
type input "1917"
select select "67"
